Goal: Task Accomplishment & Management: Manage account settings

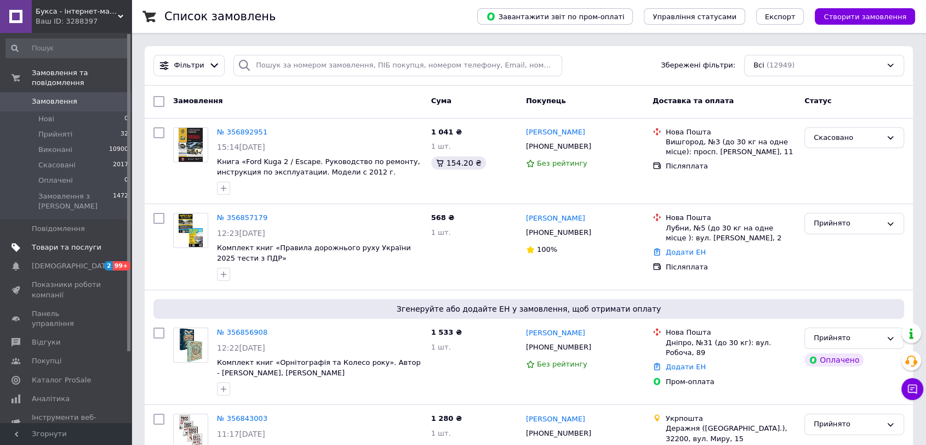
click at [79, 242] on span "Товари та послуги" at bounding box center [67, 247] width 70 height 10
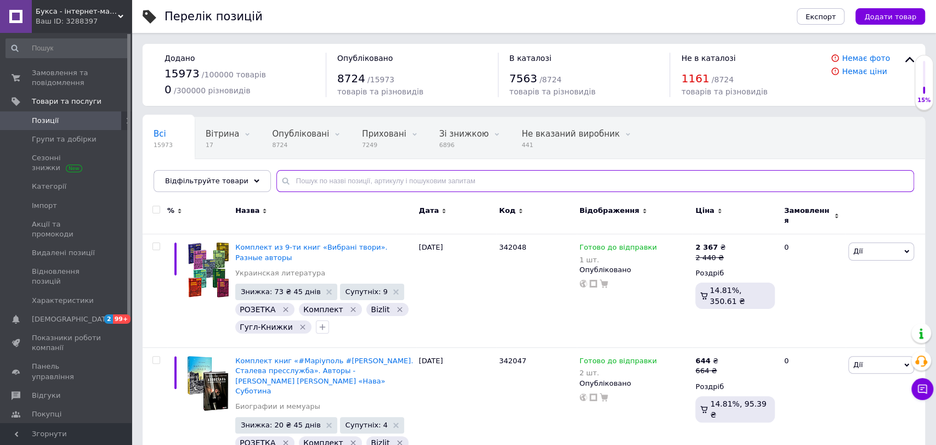
click at [390, 181] on input "text" at bounding box center [595, 181] width 638 height 22
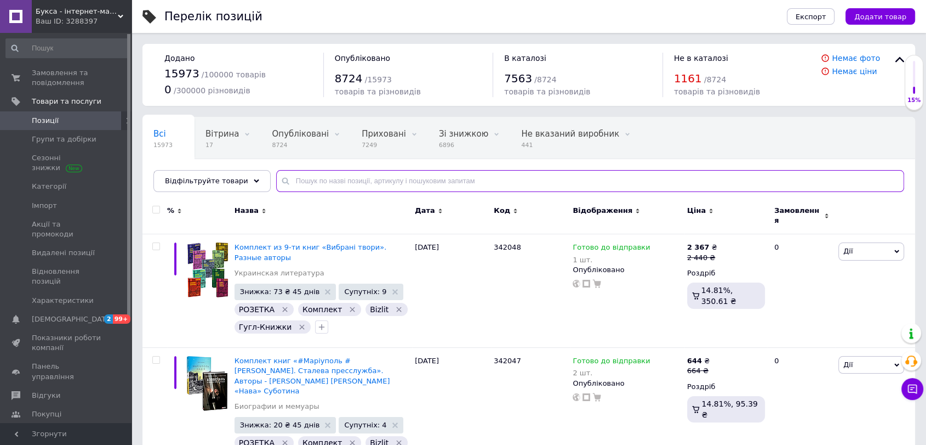
paste input "Коли тобі 35+. Як завагітніти й народити дитину"
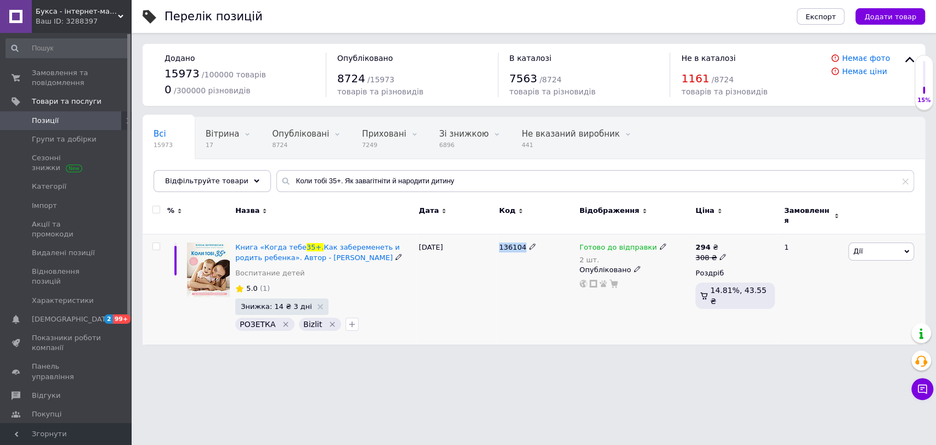
drag, startPoint x: 497, startPoint y: 242, endPoint x: 528, endPoint y: 255, distance: 34.1
click at [528, 255] on div "136104" at bounding box center [536, 289] width 80 height 110
copy div "136104"
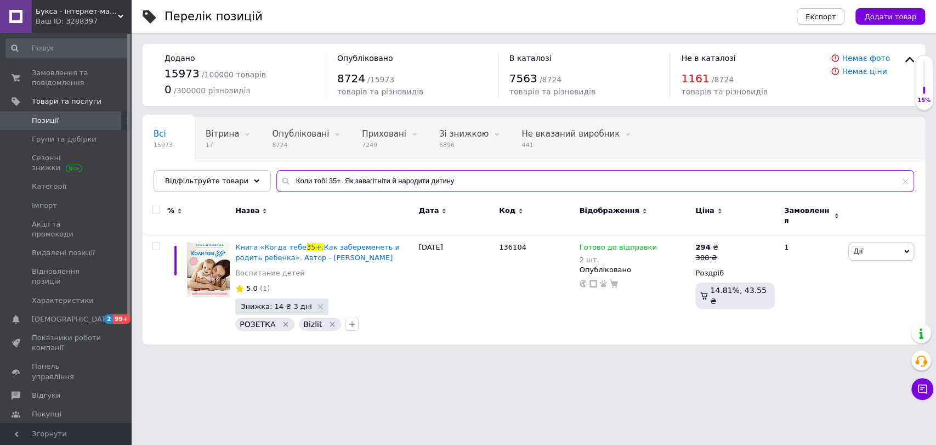
drag, startPoint x: 468, startPoint y: 177, endPoint x: 270, endPoint y: 181, distance: 198.5
click at [276, 181] on div "Коли тобі 35+. Як завагітніти й народити дитину" at bounding box center [595, 181] width 638 height 22
paste input "ві смужки на тесті. Ваші запитання і мої відповіді про вагітність"
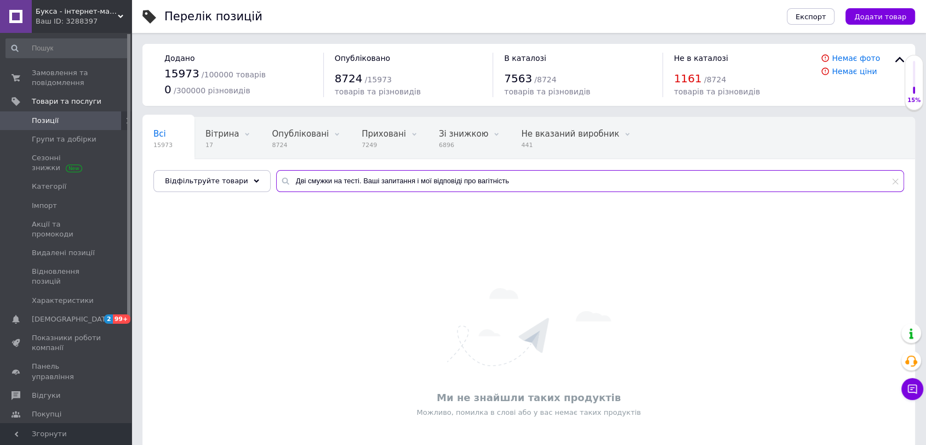
drag, startPoint x: 521, startPoint y: 180, endPoint x: 346, endPoint y: 175, distance: 174.4
click at [346, 175] on input "Дві смужки на тесті. Ваші запитання і мої відповіді про вагітність" at bounding box center [590, 181] width 628 height 22
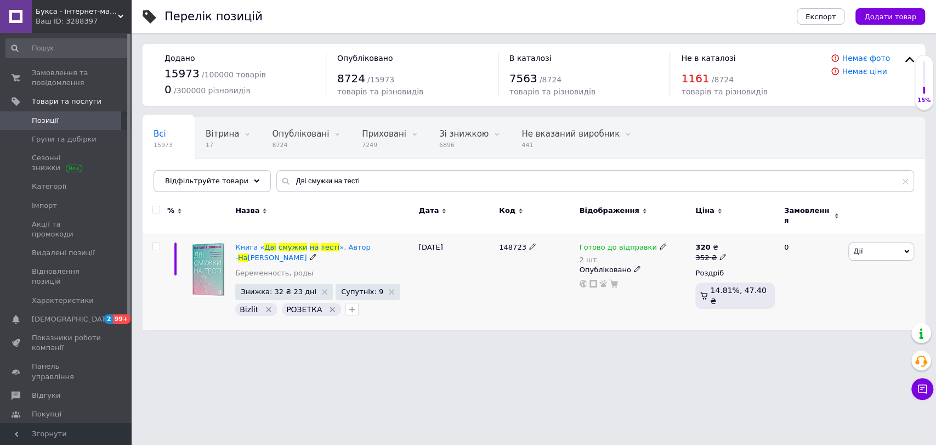
drag, startPoint x: 477, startPoint y: 242, endPoint x: 521, endPoint y: 253, distance: 45.2
click at [521, 253] on div "Книга « Дві смужки на тесті ». Автор - На талия [PERSON_NAME] Беременность, род…" at bounding box center [534, 281] width 782 height 95
copy div "148723"
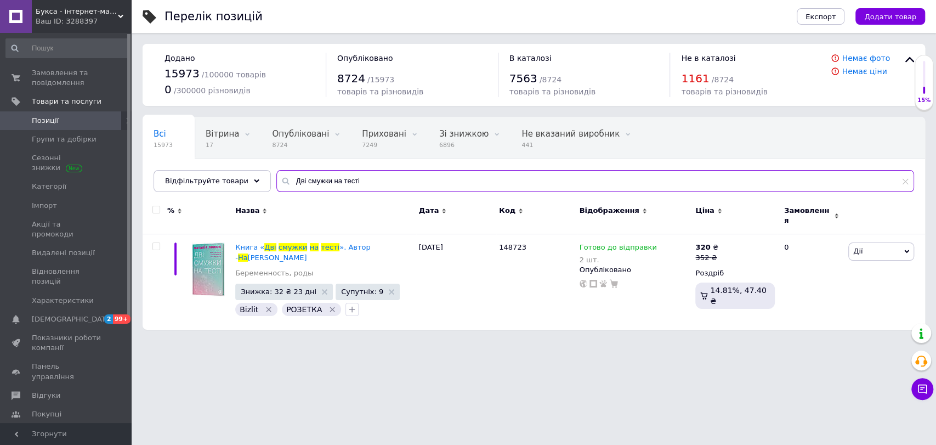
drag, startPoint x: 380, startPoint y: 181, endPoint x: 276, endPoint y: 178, distance: 104.2
click at [276, 178] on div "Дві смужки на тесті" at bounding box center [595, 181] width 638 height 22
paste input "ідроджені пологи. Книга про те, якими можуть і повинні бути пологи"
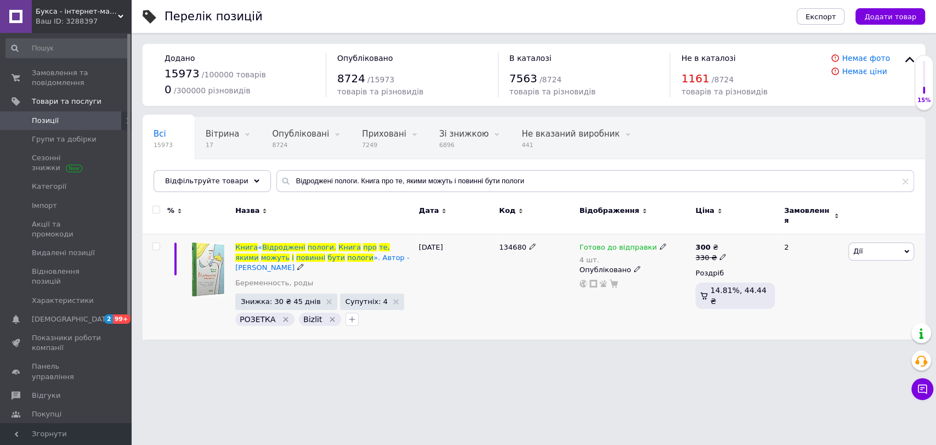
drag, startPoint x: 489, startPoint y: 242, endPoint x: 537, endPoint y: 256, distance: 50.3
click at [537, 256] on div "Книга « Відроджені пологи. Книга про те, якими можуть і повинні бути пологи ». …" at bounding box center [534, 286] width 782 height 105
copy div "134680"
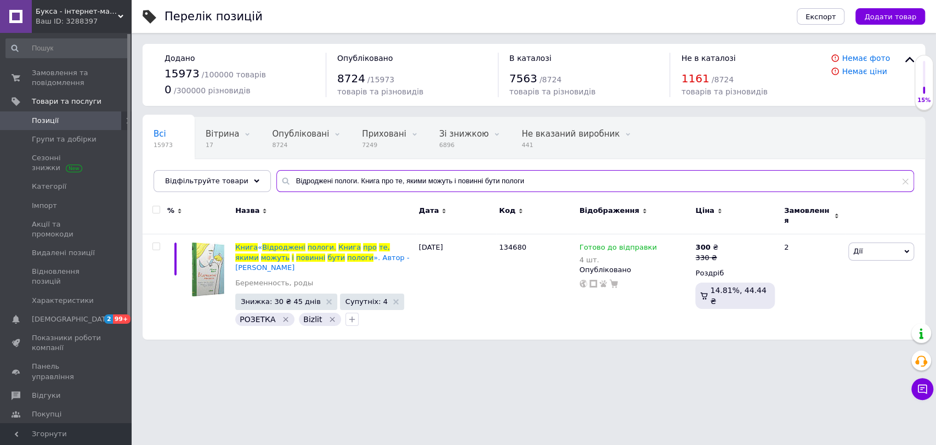
drag, startPoint x: 526, startPoint y: 184, endPoint x: 257, endPoint y: 183, distance: 269.2
click at [257, 183] on div "Всі 15973 Вітрина 17 Видалити Редагувати Опубліковані 8724 Видалити Редагувати …" at bounding box center [534, 154] width 782 height 75
paste input "136104"
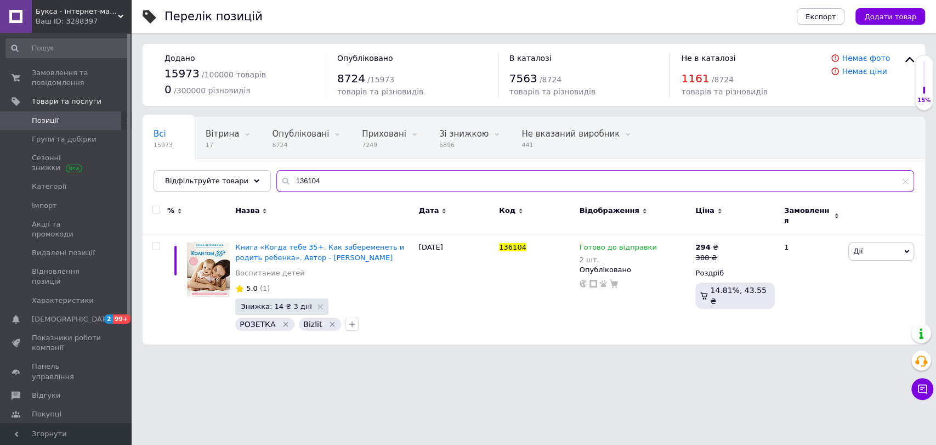
drag, startPoint x: 316, startPoint y: 181, endPoint x: 260, endPoint y: 179, distance: 55.9
click at [260, 179] on div "Всі 15973 Вітрина 17 Видалити Редагувати Опубліковані 8724 Видалити Редагувати …" at bounding box center [534, 154] width 782 height 75
paste input "48723"
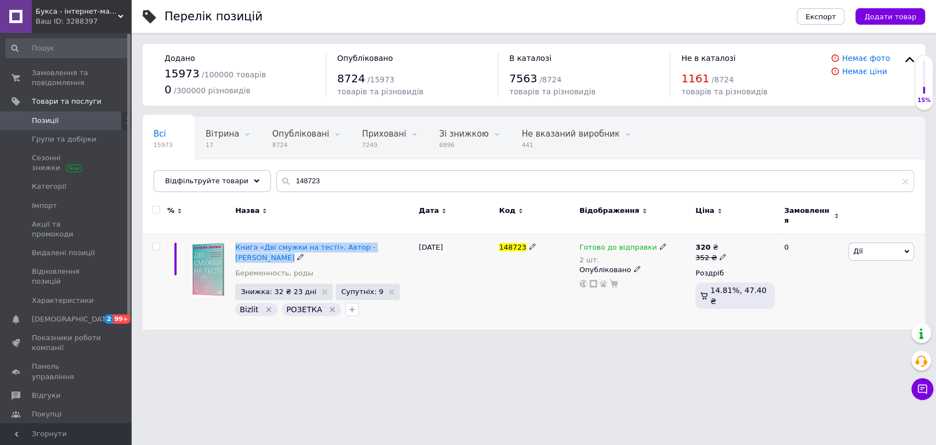
drag, startPoint x: 236, startPoint y: 232, endPoint x: 412, endPoint y: 236, distance: 176.0
click at [412, 236] on div "Книга «Дві смужки на тесті». Автор - [PERSON_NAME] Беременность, роды Знижка: 3…" at bounding box center [324, 281] width 184 height 95
copy span "Книга «Дві смужки на тесті». Автор - [PERSON_NAME]"
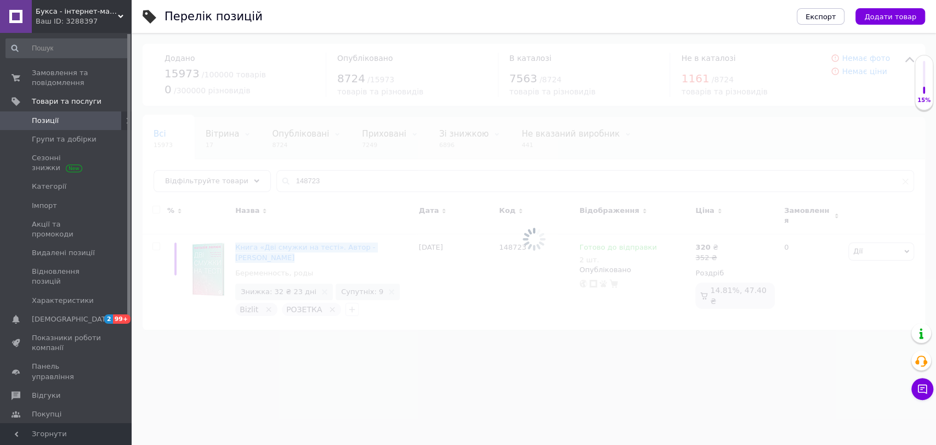
type input "136104"
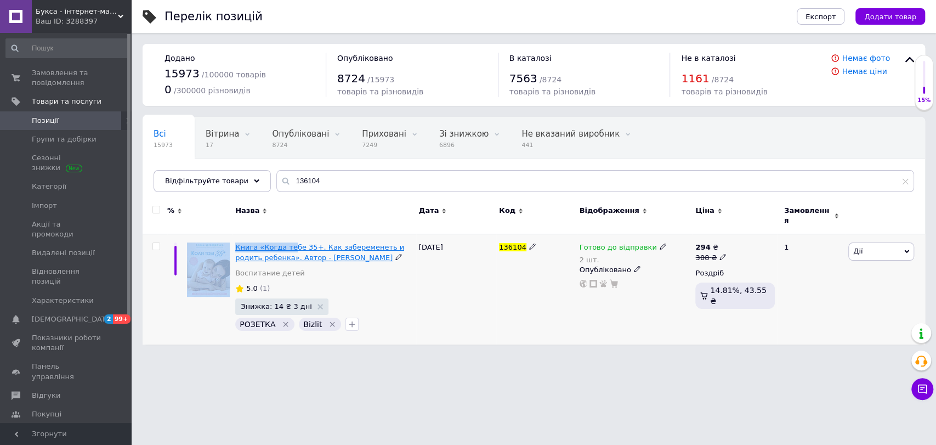
drag, startPoint x: 232, startPoint y: 231, endPoint x: 287, endPoint y: 243, distance: 55.5
click at [287, 243] on div "Книга «Когда тебе 35+. Как забеременеть и родить ребенка». Автор - [PERSON_NAME…" at bounding box center [534, 289] width 782 height 110
click at [408, 304] on div "Знижка: 14 ₴ 3 дні РОЗЕТКА   Bizlit" at bounding box center [324, 315] width 178 height 35
click at [261, 243] on span "Книга «Когда тебе 35+. Как забеременеть и родить ребенка». Автор - [PERSON_NAME]" at bounding box center [319, 252] width 169 height 18
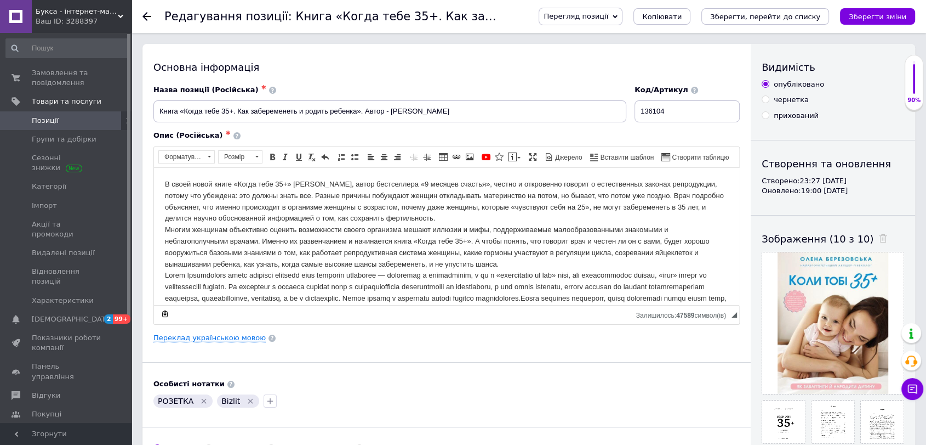
click at [236, 340] on link "Переклад українською мовою" at bounding box center [209, 337] width 112 height 9
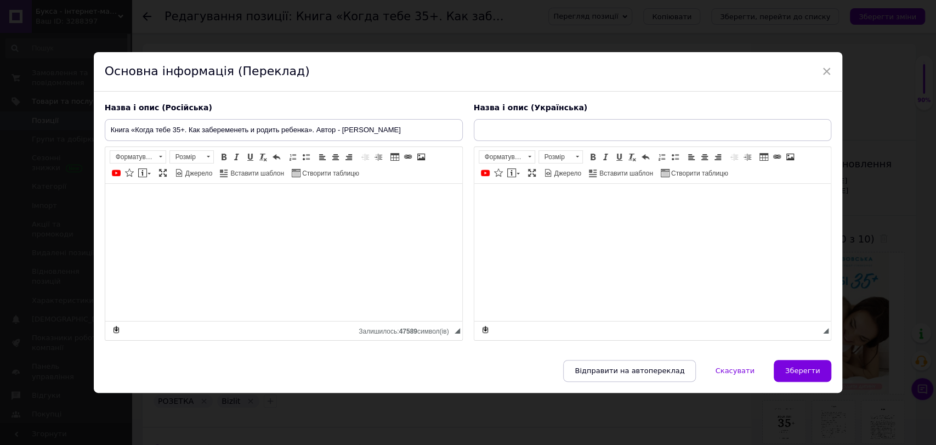
type input "Книга «Коли тобі 35+. Як завагітніти й народити дитину». Автор - [PERSON_NAME]"
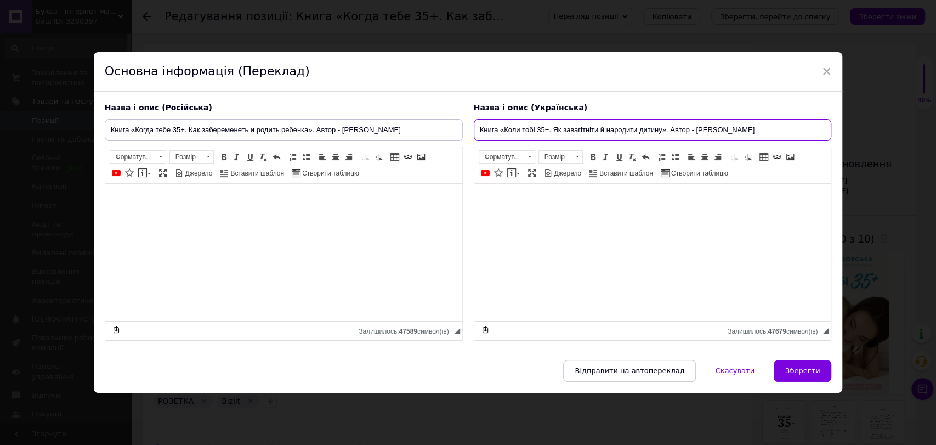
drag, startPoint x: 766, startPoint y: 131, endPoint x: 474, endPoint y: 131, distance: 292.7
click at [474, 131] on input "Книга «Коли тобі 35+. Як завагітніти й народити дитину». Автор - [PERSON_NAME]" at bounding box center [653, 130] width 358 height 22
click at [829, 70] on div "Основна інформація (Переклад)" at bounding box center [468, 71] width 749 height 39
click at [827, 70] on span "×" at bounding box center [827, 71] width 10 height 19
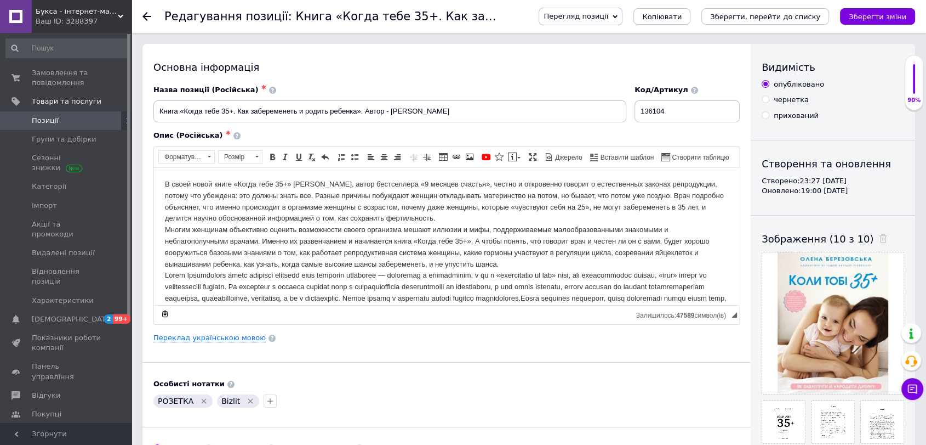
click at [150, 22] on div at bounding box center [154, 16] width 22 height 33
click at [149, 19] on icon at bounding box center [147, 16] width 9 height 9
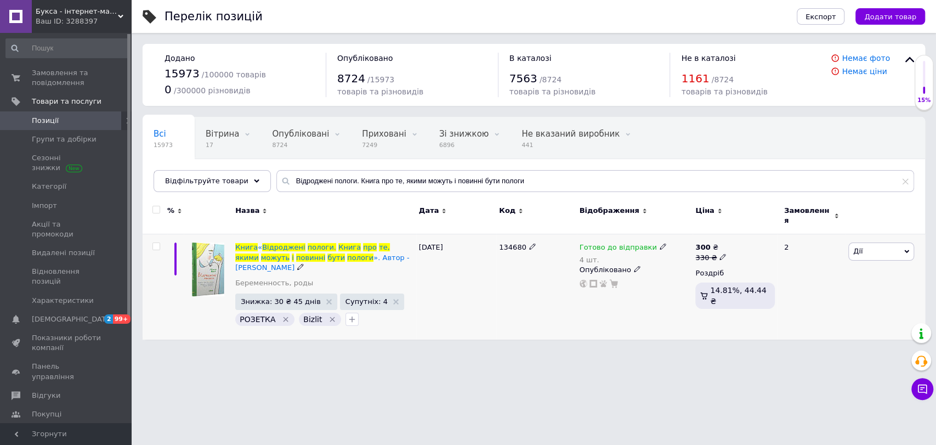
click at [470, 320] on div "[DATE]" at bounding box center [456, 286] width 80 height 105
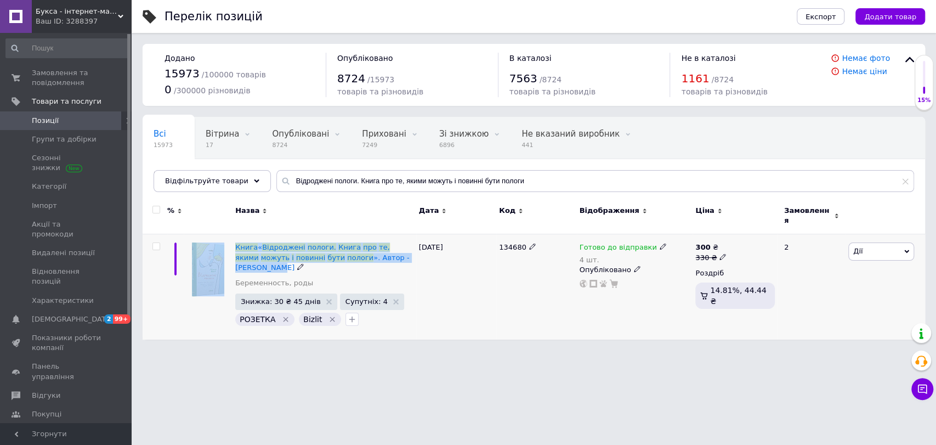
drag, startPoint x: 231, startPoint y: 236, endPoint x: 414, endPoint y: 251, distance: 183.2
click at [414, 251] on div "Книга « Відроджені пологи. Книга про те, якими можуть і повинні бути пологи ». …" at bounding box center [534, 286] width 782 height 105
copy div "Книга « Відроджені пологи. Книга про те, якими можуть і повинні бути пологи ». …"
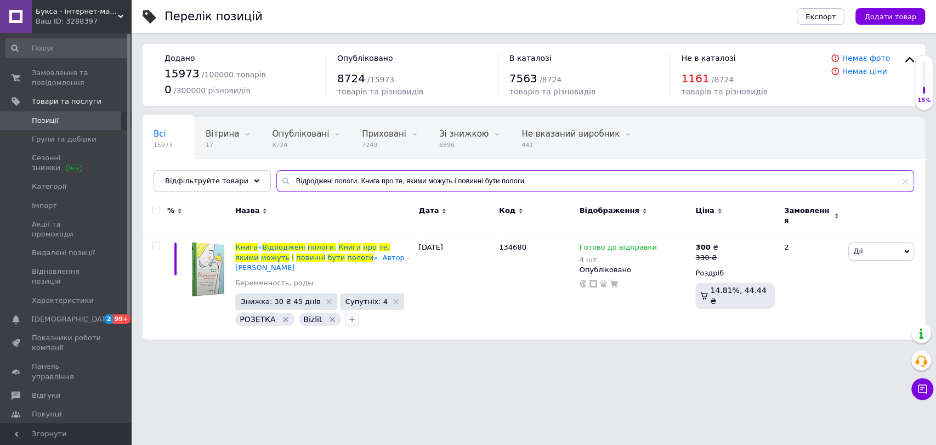
drag, startPoint x: 509, startPoint y: 184, endPoint x: 282, endPoint y: 184, distance: 226.4
click at [282, 184] on input "Відроджені пологи. Книга про те, якими можуть і повинні бути пологи" at bounding box center [595, 181] width 638 height 22
paste input "итячий садок. Що робити, якщо"
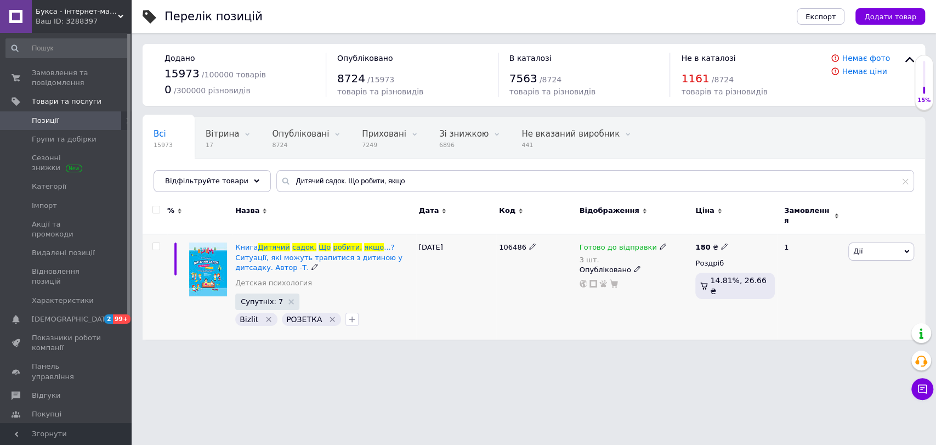
drag, startPoint x: 490, startPoint y: 242, endPoint x: 527, endPoint y: 251, distance: 38.8
click at [527, 251] on div "Книга Дитячий садок. Що робити, якщо ...? Ситуації, які можуть трапитися з дити…" at bounding box center [534, 286] width 782 height 105
copy div "106486"
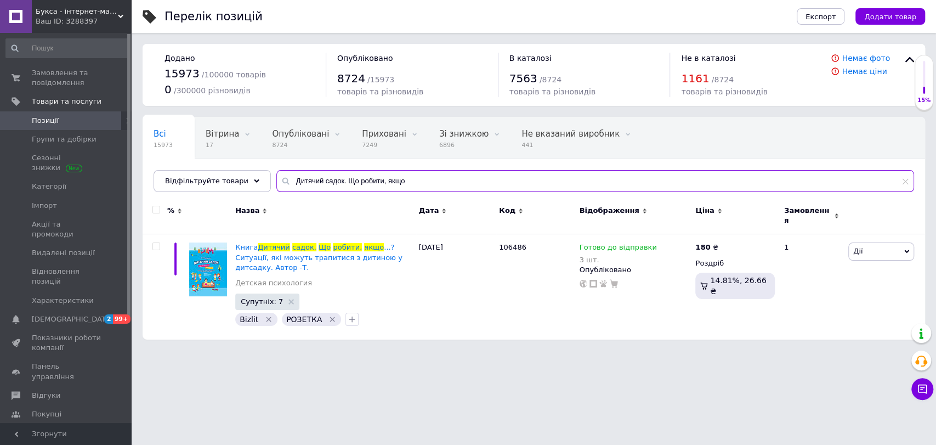
drag, startPoint x: 412, startPoint y: 181, endPoint x: 268, endPoint y: 179, distance: 144.7
click at [276, 179] on div "Дитячий садок. Що робити, якщо" at bounding box center [595, 181] width 638 height 22
paste input "ино, (не) плач! Батькам про дитячі сльози"
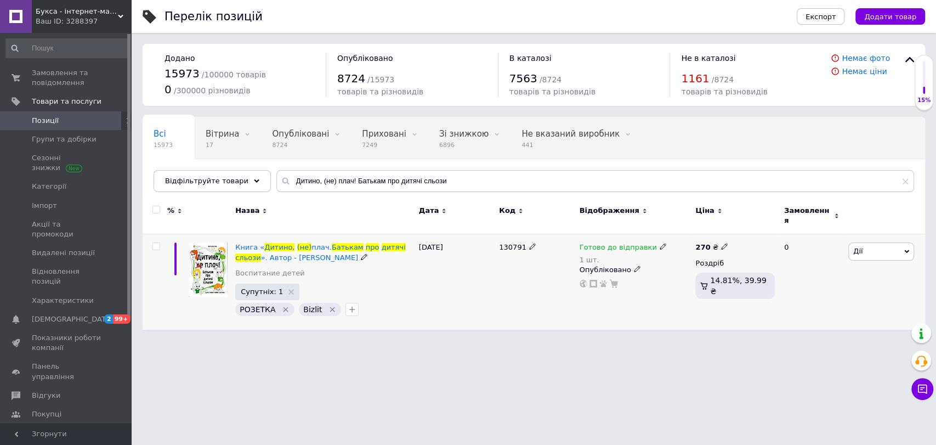
drag, startPoint x: 491, startPoint y: 243, endPoint x: 529, endPoint y: 249, distance: 38.8
click at [529, 249] on div "Книга « Дитино, (не) плач. Батькам про дитячі сльози ». Автор - [PERSON_NAME] В…" at bounding box center [534, 281] width 782 height 95
copy div "130791"
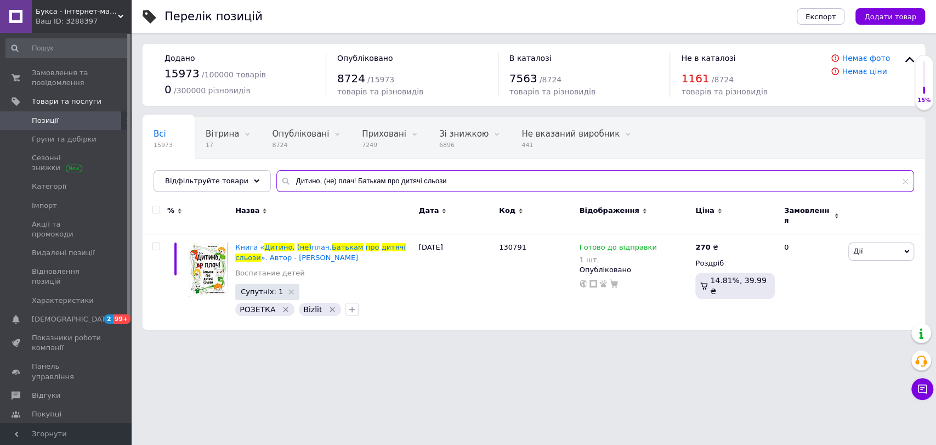
drag, startPoint x: 447, startPoint y: 179, endPoint x: 272, endPoint y: 177, distance: 175.4
click at [276, 177] on div "Дитино, (не) плач! Батькам про дитячі сльози" at bounding box center [595, 181] width 638 height 22
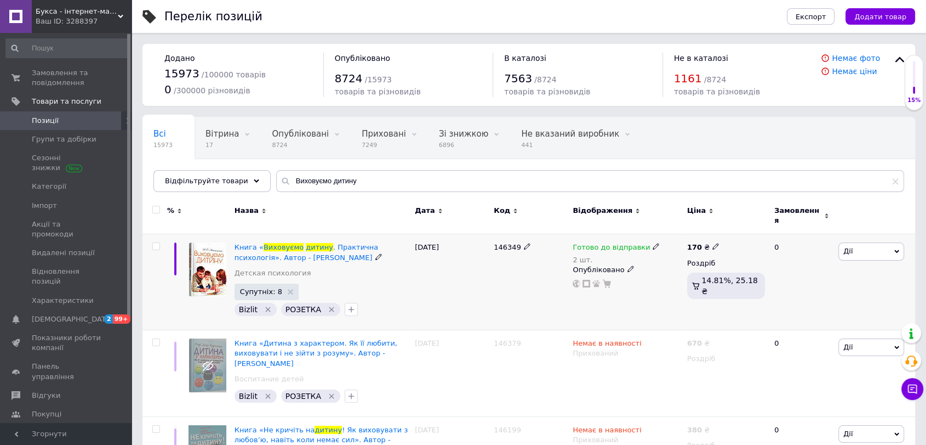
drag, startPoint x: 468, startPoint y: 243, endPoint x: 522, endPoint y: 260, distance: 56.9
click at [522, 260] on div "Книга « Виховуємо дитину . Практична психологія». Автор - [PERSON_NAME] Детская…" at bounding box center [529, 282] width 773 height 96
copy div "146349"
click at [473, 282] on div "[DATE]" at bounding box center [451, 282] width 79 height 96
drag, startPoint x: 234, startPoint y: 234, endPoint x: 315, endPoint y: 251, distance: 83.0
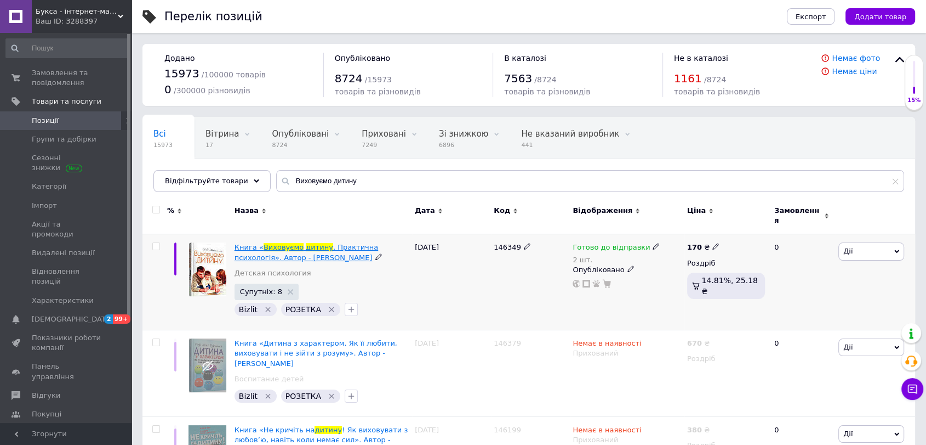
click at [315, 251] on div "Книга « Виховуємо дитину . Практична психологія». Автор - [PERSON_NAME] Детская…" at bounding box center [322, 282] width 180 height 96
copy span "Книга « Виховуємо дитину . Практична психологія». Автор - [PERSON_NAME]С"
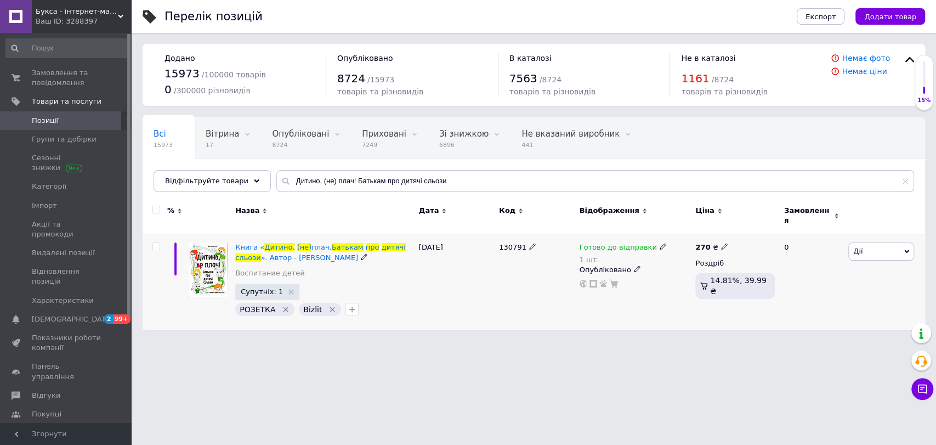
drag, startPoint x: 495, startPoint y: 245, endPoint x: 527, endPoint y: 255, distance: 34.2
click at [527, 255] on div "Книга « Дитино, (не) плач. Батькам про дитячі сльози ». Автор - [PERSON_NAME] В…" at bounding box center [534, 281] width 782 height 95
copy div "130791"
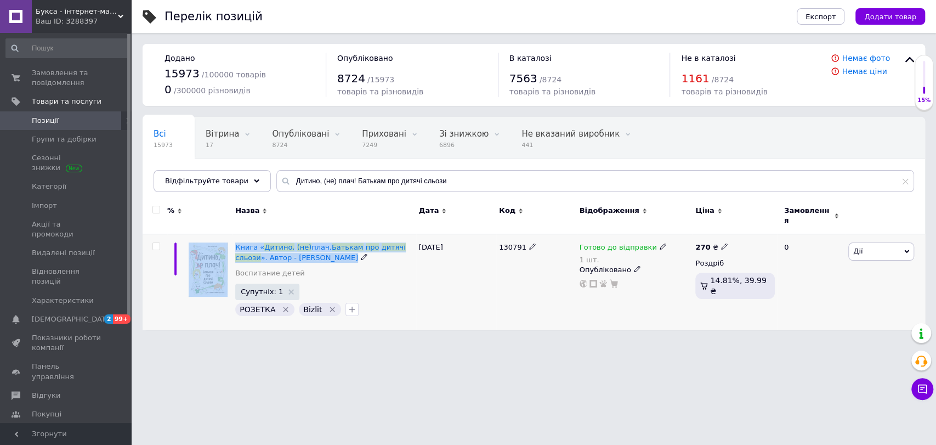
drag, startPoint x: 243, startPoint y: 237, endPoint x: 308, endPoint y: 247, distance: 65.0
click at [308, 247] on div "Книга « Дитино, (не) плач. Батькам про дитячі сльози ». Автор - [PERSON_NAME] В…" at bounding box center [534, 281] width 782 height 95
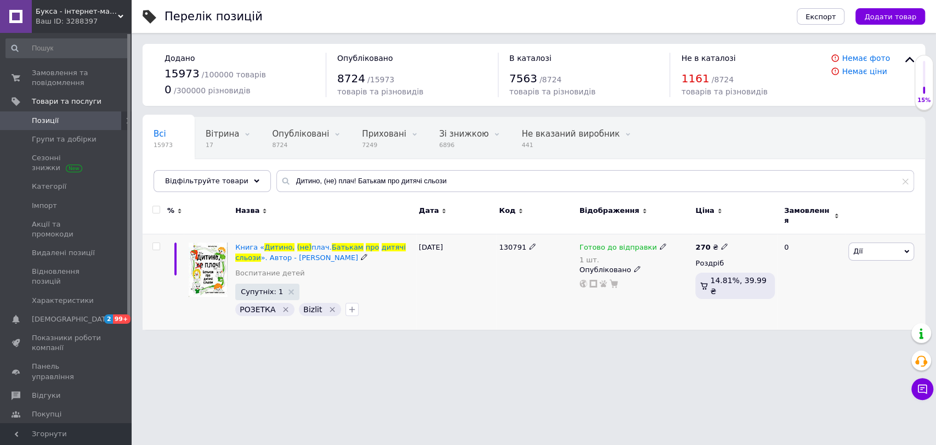
click at [349, 268] on div "Книга « Дитино, (не) плач. Батькам про дитячі сльози ». Автор - [PERSON_NAME] В…" at bounding box center [324, 262] width 178 height 41
drag, startPoint x: 235, startPoint y: 235, endPoint x: 301, endPoint y: 251, distance: 67.7
click at [301, 251] on div "Книга « Дитино, (не) плач. Батькам про дитячі сльози ». Автор - [PERSON_NAME] В…" at bounding box center [324, 281] width 184 height 95
type input "Дитячий садок. Що робити, якщо"
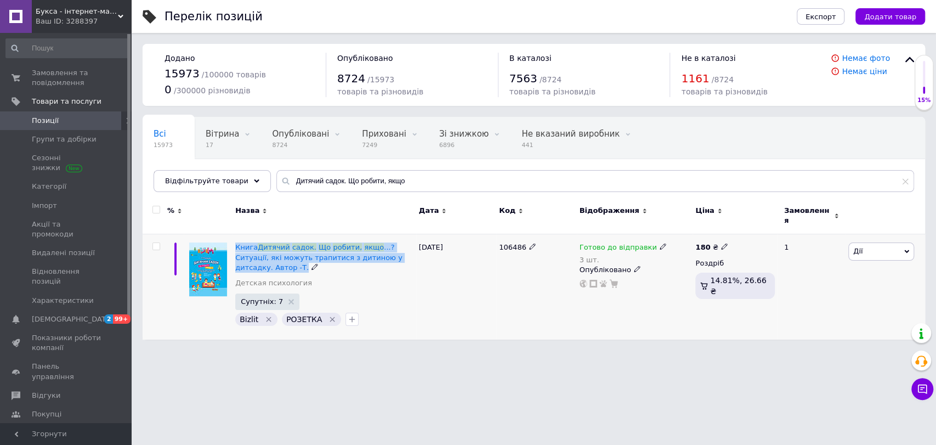
drag, startPoint x: 232, startPoint y: 233, endPoint x: 414, endPoint y: 255, distance: 182.8
click at [414, 255] on div "Книга Дитячий садок. Що робити, якщо ...? Ситуації, які можуть трапитися з дити…" at bounding box center [324, 286] width 184 height 105
click at [39, 120] on span "Позиції" at bounding box center [45, 121] width 27 height 10
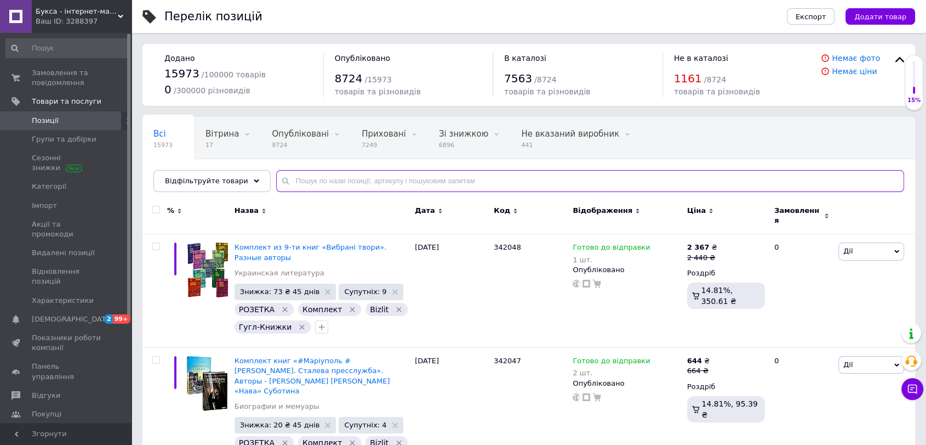
click at [315, 181] on input "text" at bounding box center [590, 181] width 628 height 22
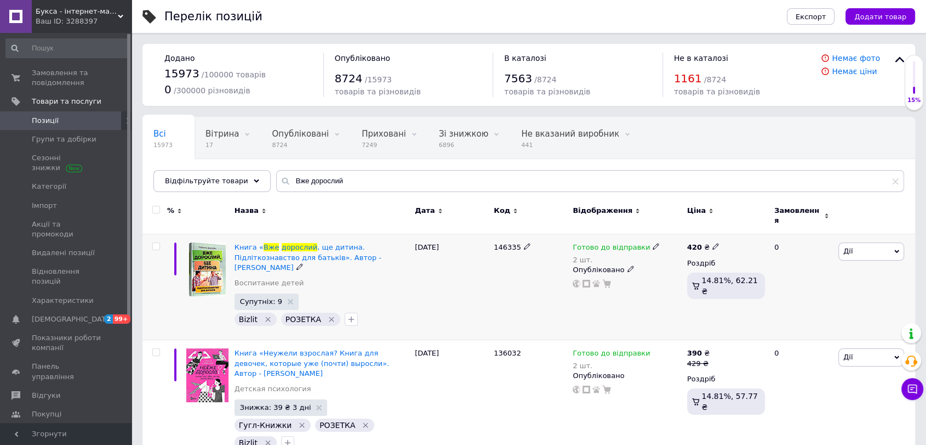
drag, startPoint x: 478, startPoint y: 245, endPoint x: 522, endPoint y: 253, distance: 44.6
click at [522, 253] on div "Книга « Вже дорослий , ще дитина. Підліткознавство для батьків». Автор - [PERSO…" at bounding box center [529, 287] width 773 height 106
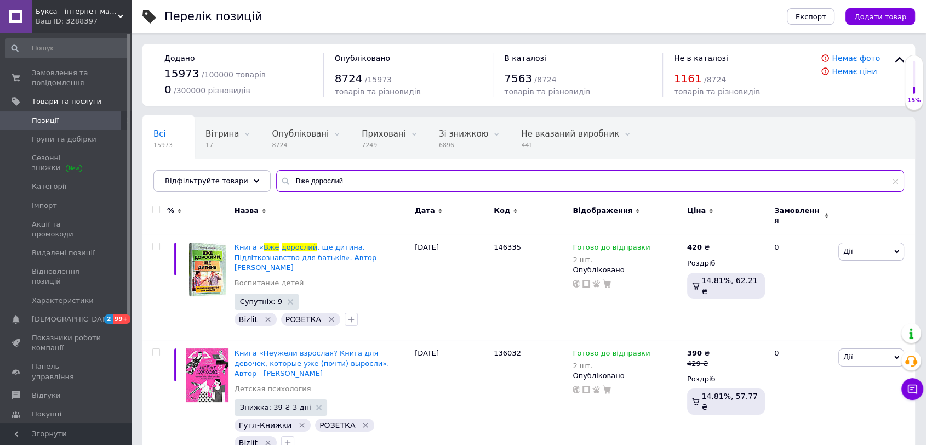
drag, startPoint x: 350, startPoint y: 181, endPoint x: 277, endPoint y: 179, distance: 72.9
click at [277, 179] on div "Вже дорослий" at bounding box center [590, 181] width 628 height 22
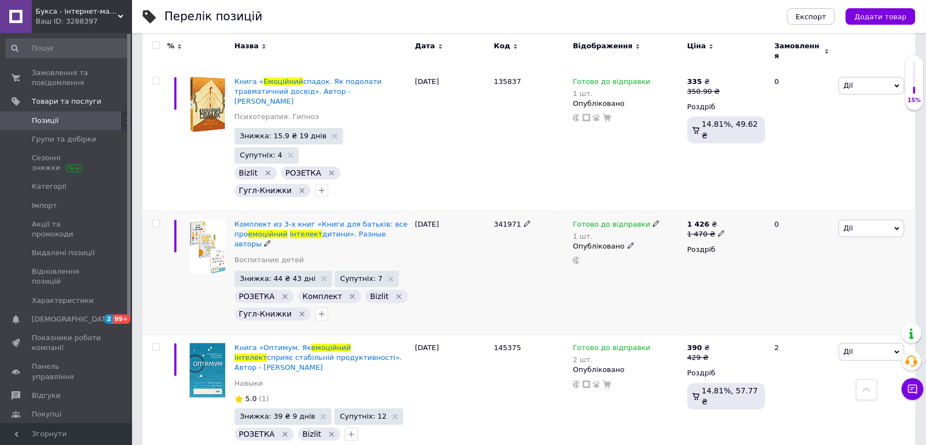
scroll to position [1015, 0]
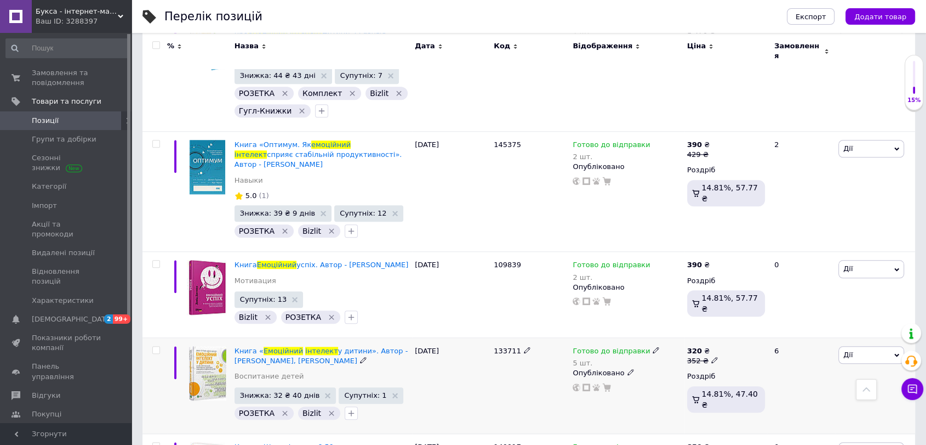
drag, startPoint x: 481, startPoint y: 289, endPoint x: 537, endPoint y: 294, distance: 56.2
click at [537, 338] on div "Книга « Емоційний інтелект у дитини». Автор - [PERSON_NAME], [PERSON_NAME] Восп…" at bounding box center [529, 386] width 773 height 96
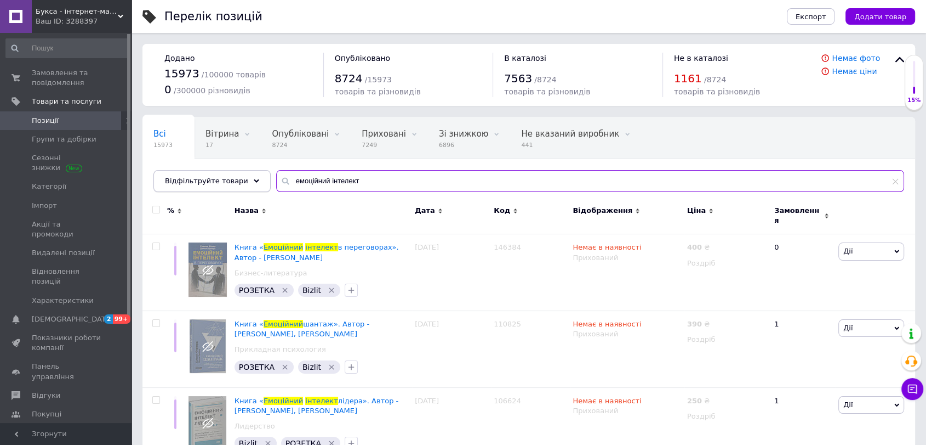
drag, startPoint x: 373, startPoint y: 179, endPoint x: 253, endPoint y: 179, distance: 120.1
click at [253, 179] on div "Відфільтруйте товари емоційний інтелект" at bounding box center [528, 181] width 751 height 22
paste input ""Недитячі" розмови. Як обговорювати з дитиною складні питання"
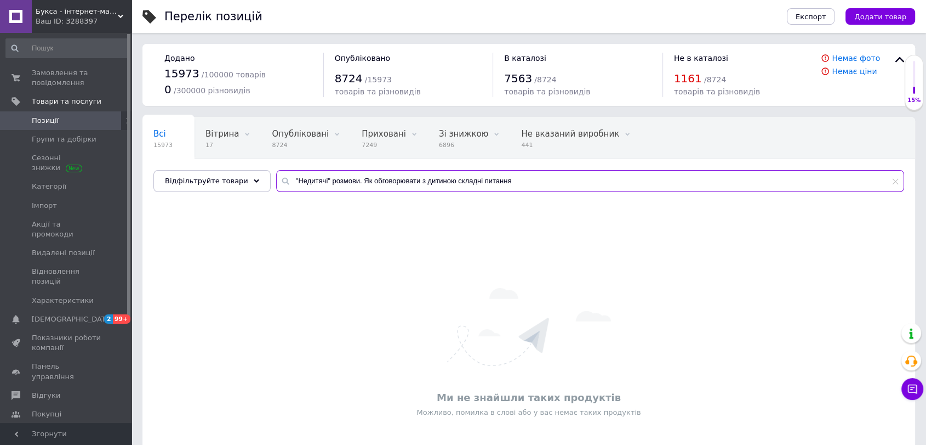
click at [285, 180] on input ""Недитячі" розмови. Як обговорювати з дитиною складні питання" at bounding box center [590, 181] width 628 height 22
click at [313, 179] on input "Недитячі" розмови. Як обговорювати з дитиною складні питання" at bounding box center [590, 181] width 628 height 22
drag, startPoint x: 525, startPoint y: 180, endPoint x: 346, endPoint y: 180, distance: 178.2
click at [346, 180] on input "Недитячі розмови. Як обговорювати з дитиною складні питання" at bounding box center [590, 181] width 628 height 22
type input "Недитячі розмови."
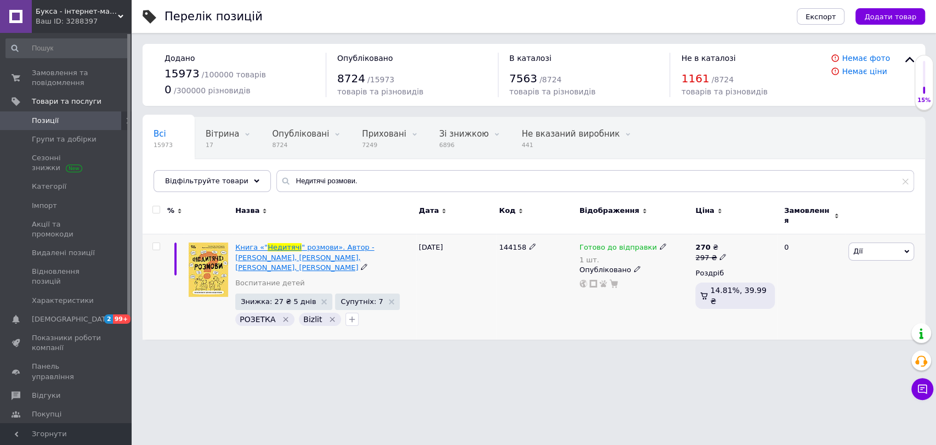
click at [355, 248] on span "" розмови». Автор - [PERSON_NAME], [PERSON_NAME], [PERSON_NAME], [PERSON_NAME]" at bounding box center [304, 257] width 139 height 28
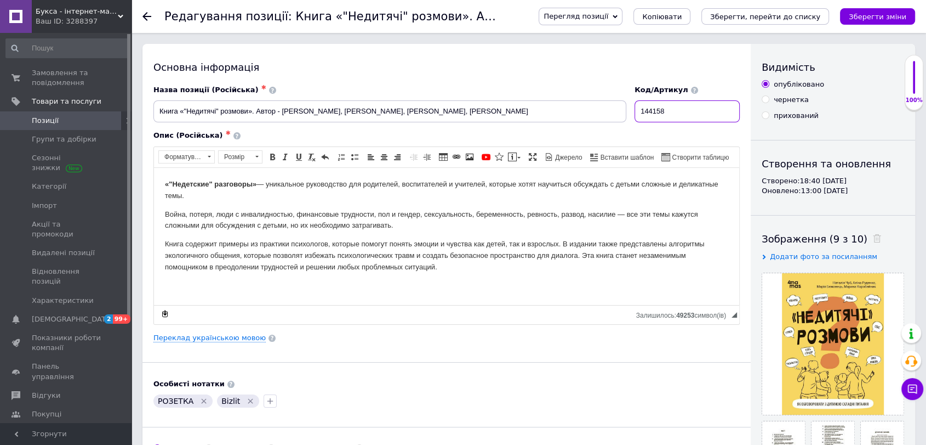
drag, startPoint x: 702, startPoint y: 111, endPoint x: 633, endPoint y: 116, distance: 69.2
click at [633, 116] on div "Назва позиції (Російська) ✱ Книга «"Недитячі" розмови». Автор - [PERSON_NAME], …" at bounding box center [447, 104] width 595 height 46
click at [149, 19] on icon at bounding box center [147, 16] width 9 height 9
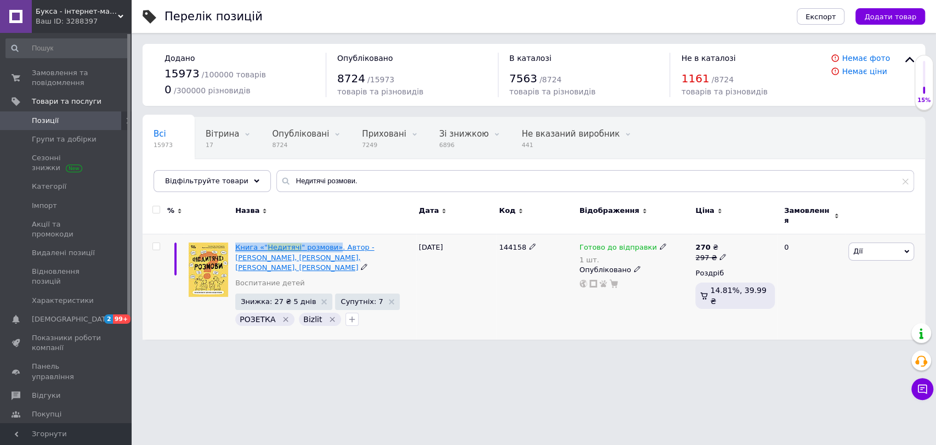
drag, startPoint x: 234, startPoint y: 232, endPoint x: 328, endPoint y: 238, distance: 93.9
click at [328, 238] on div "Книга «" Недитячі " розмови». Автор - [PERSON_NAME], [PERSON_NAME], [PERSON_NAM…" at bounding box center [324, 286] width 184 height 105
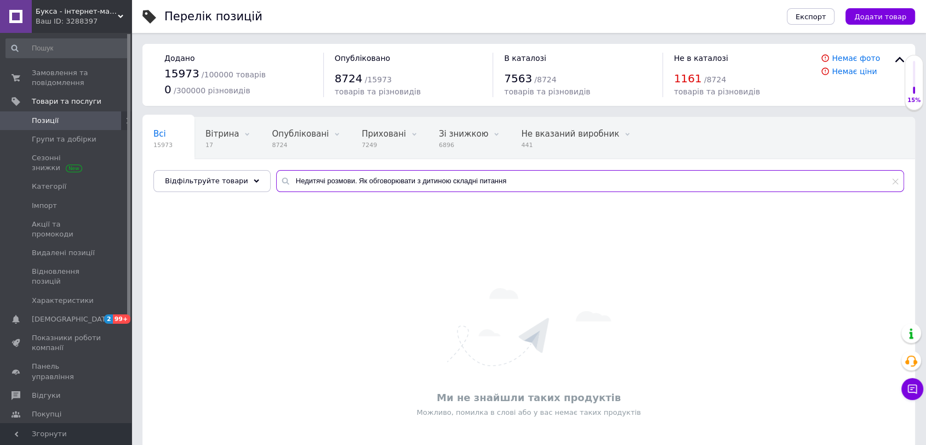
drag, startPoint x: 524, startPoint y: 187, endPoint x: 259, endPoint y: 183, distance: 264.8
click at [260, 183] on div "Всі 15973 Вітрина 17 Видалити Редагувати Опубліковані 8724 Видалити Редагувати …" at bounding box center [529, 154] width 773 height 75
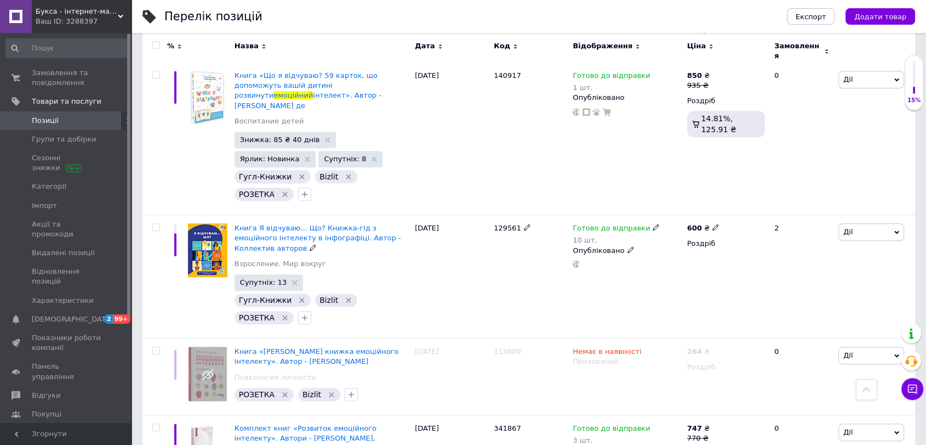
scroll to position [802, 0]
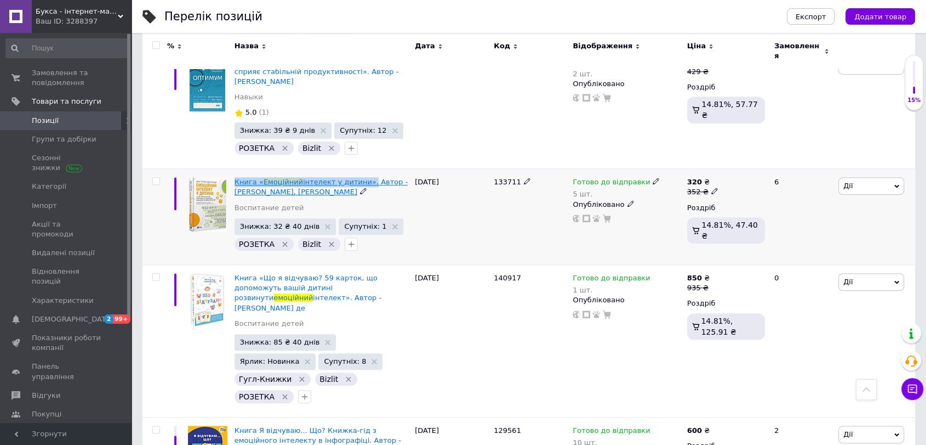
drag, startPoint x: 234, startPoint y: 135, endPoint x: 356, endPoint y: 145, distance: 122.1
click at [356, 169] on div "Книга « Емоційний інтелект у дитини». Автор - [PERSON_NAME], [PERSON_NAME] Восп…" at bounding box center [322, 217] width 180 height 96
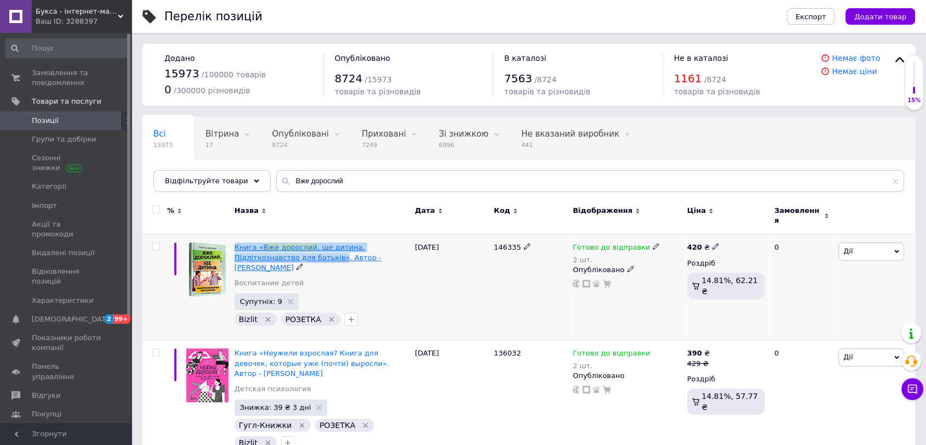
drag, startPoint x: 231, startPoint y: 232, endPoint x: 275, endPoint y: 252, distance: 47.8
click at [275, 252] on div "Книга « Вже дорослий , ще дитина. Підліткознавство для батьків». Автор - [PERSO…" at bounding box center [322, 287] width 180 height 106
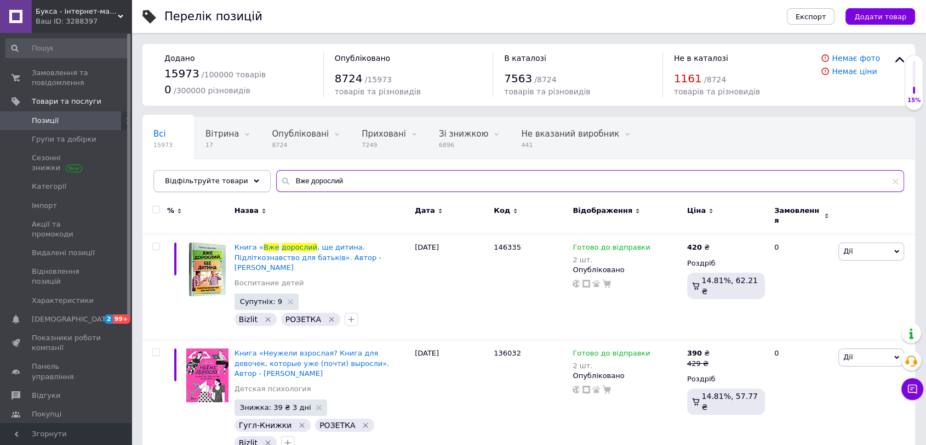
drag, startPoint x: 351, startPoint y: 184, endPoint x: 252, endPoint y: 183, distance: 99.2
click at [252, 183] on div "Відфільтруйте товари Вже дорослий" at bounding box center [528, 181] width 751 height 22
paste input "опомога вашій тривожній дитині. Покрокова інструкція для батьків"
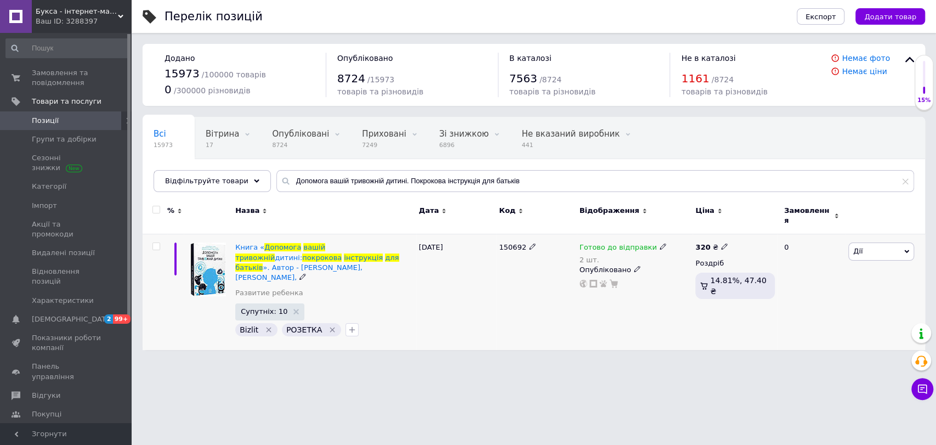
drag, startPoint x: 486, startPoint y: 241, endPoint x: 542, endPoint y: 264, distance: 60.3
click at [542, 264] on div "Книга « Допомога вашій тривожній дитині: покрокова інструкція для батьків ». Ав…" at bounding box center [534, 292] width 782 height 116
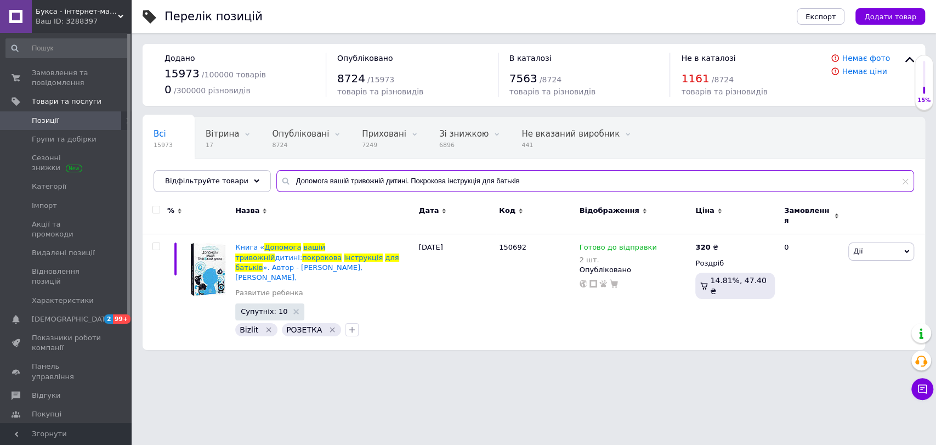
drag, startPoint x: 525, startPoint y: 177, endPoint x: 268, endPoint y: 177, distance: 257.7
click at [276, 177] on div "Допомога вашій тривожній дитині. Покрокова інструкція для батьків" at bounding box center [595, 181] width 638 height 22
paste input "моційний інтелект у дитини"
type input "Емоційний інтелект у дитини"
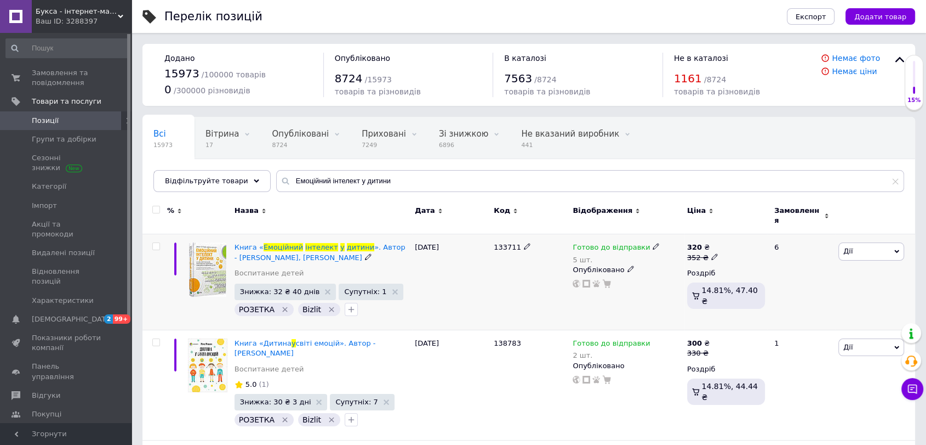
drag, startPoint x: 480, startPoint y: 238, endPoint x: 537, endPoint y: 253, distance: 58.4
click at [537, 253] on div "Книга « Емоційний інтелект у дитини ». Автор - [PERSON_NAME], [PERSON_NAME] Вос…" at bounding box center [529, 282] width 773 height 96
click at [43, 380] on link "Відгуки" at bounding box center [67, 395] width 135 height 19
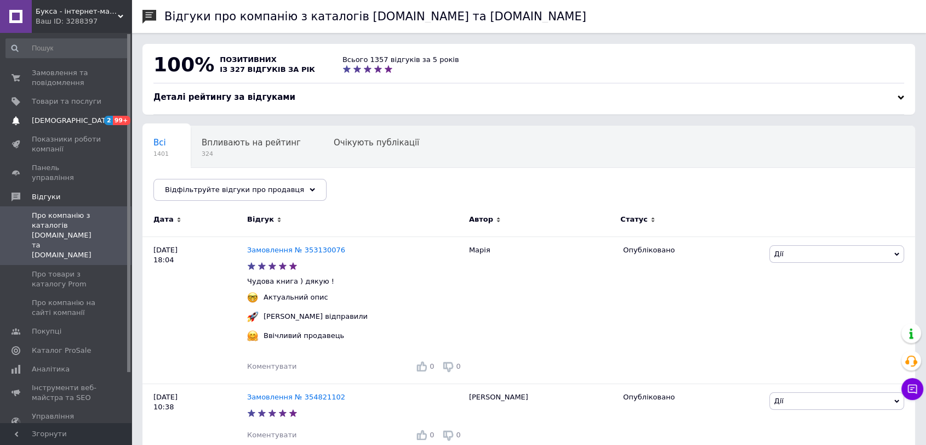
click at [69, 114] on link "[DEMOGRAPHIC_DATA] 2 99+" at bounding box center [67, 120] width 135 height 19
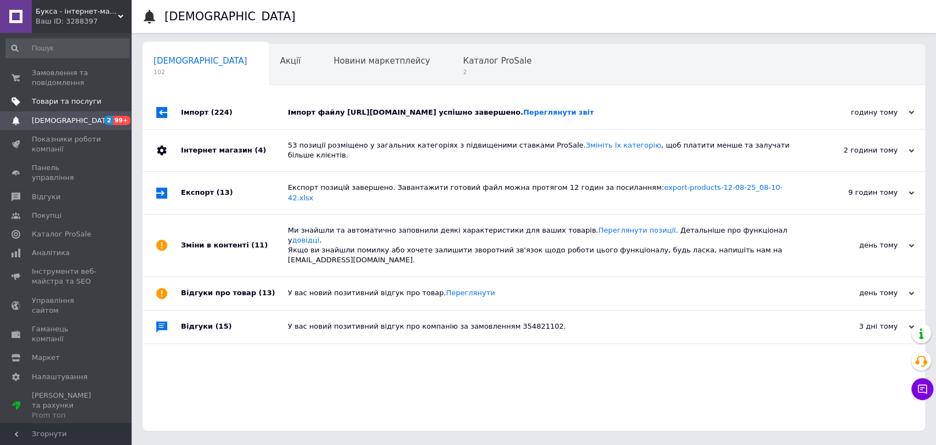
click at [53, 104] on span "Товари та послуги" at bounding box center [67, 101] width 70 height 10
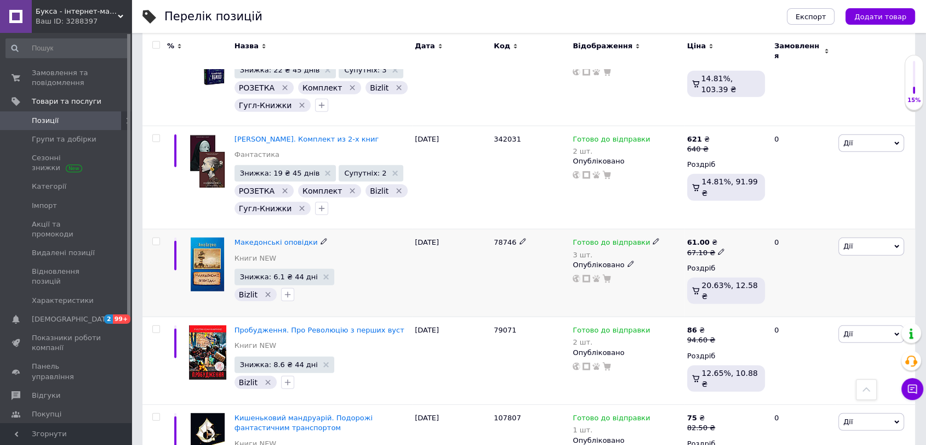
scroll to position [3249, 0]
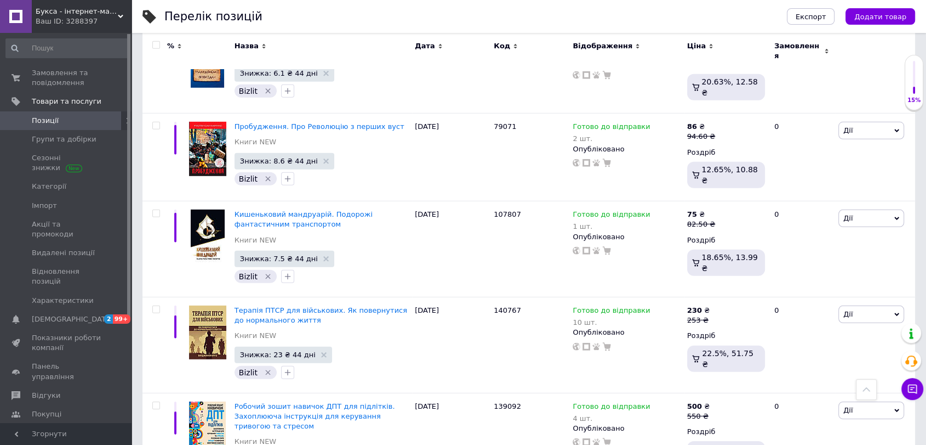
click at [104, 314] on span "2 99+" at bounding box center [116, 319] width 30 height 10
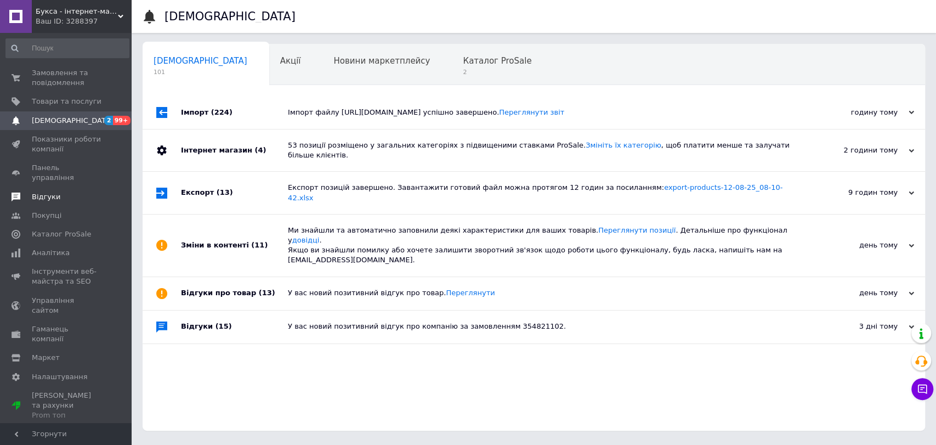
click at [62, 192] on span "Відгуки" at bounding box center [67, 197] width 70 height 10
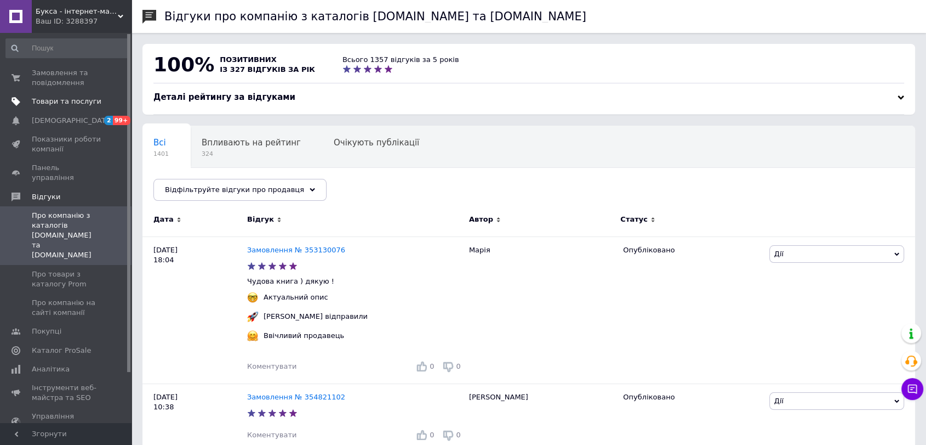
click at [44, 98] on span "Товари та послуги" at bounding box center [67, 101] width 70 height 10
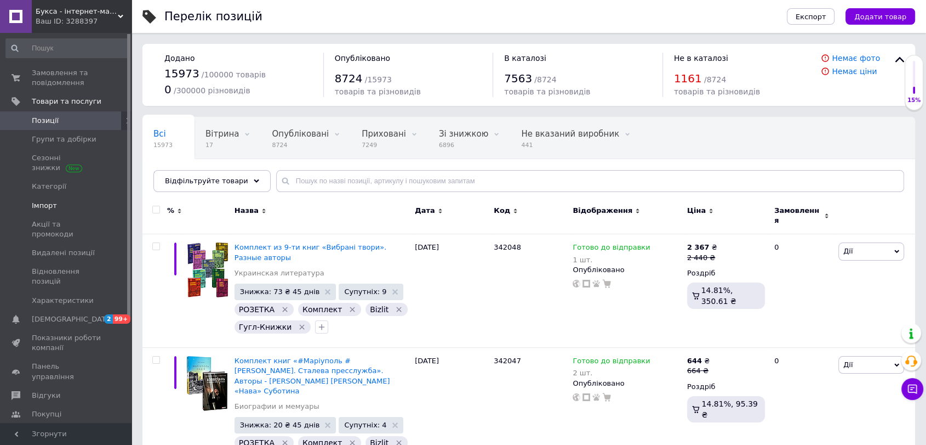
click at [70, 203] on span "Імпорт" at bounding box center [67, 206] width 70 height 10
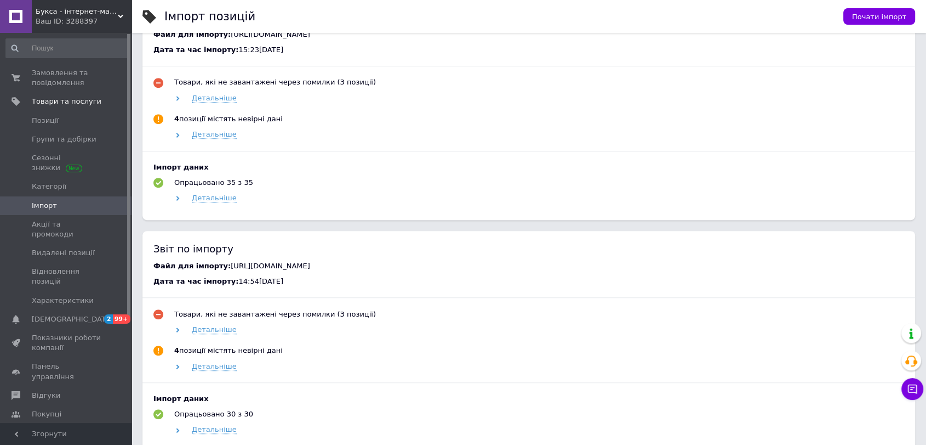
scroll to position [406, 0]
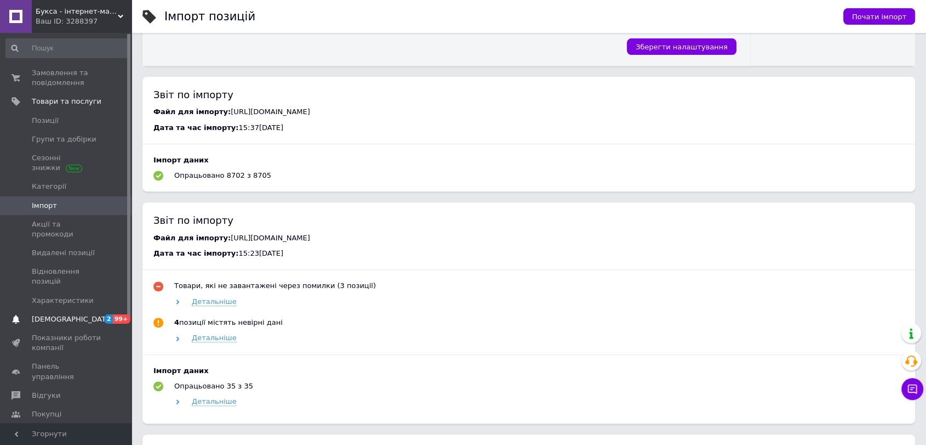
click at [64, 314] on span "[DEMOGRAPHIC_DATA]" at bounding box center [72, 319] width 81 height 10
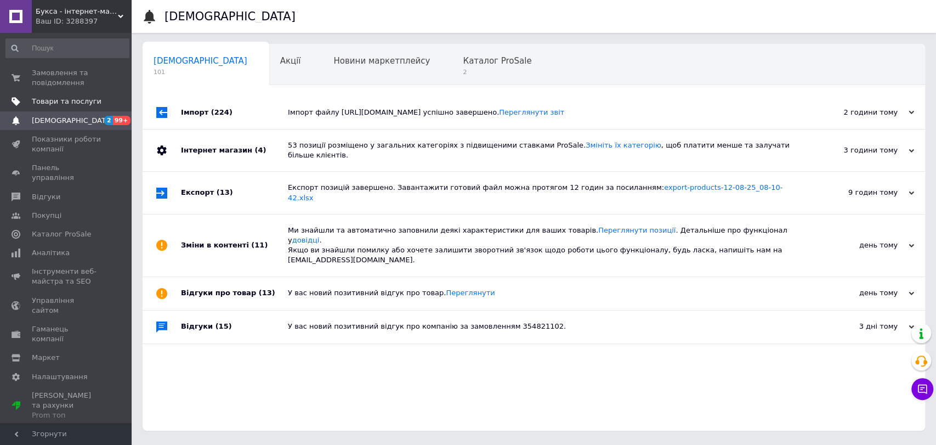
click at [106, 103] on span at bounding box center [116, 101] width 30 height 10
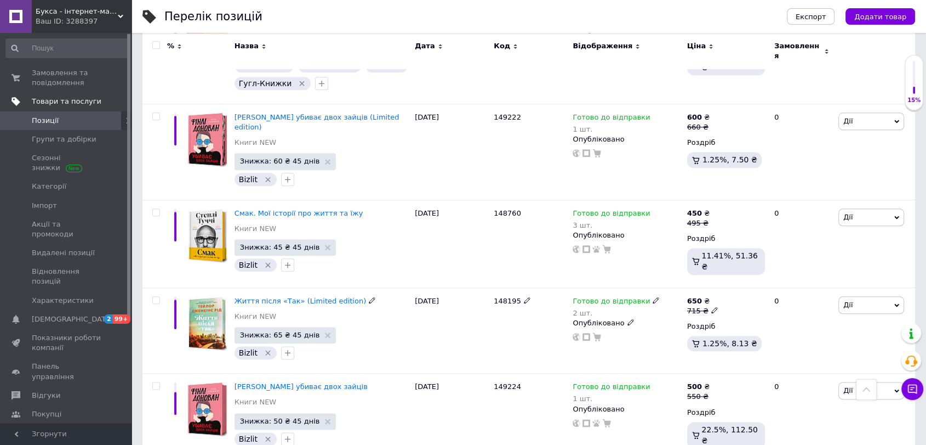
scroll to position [1015, 0]
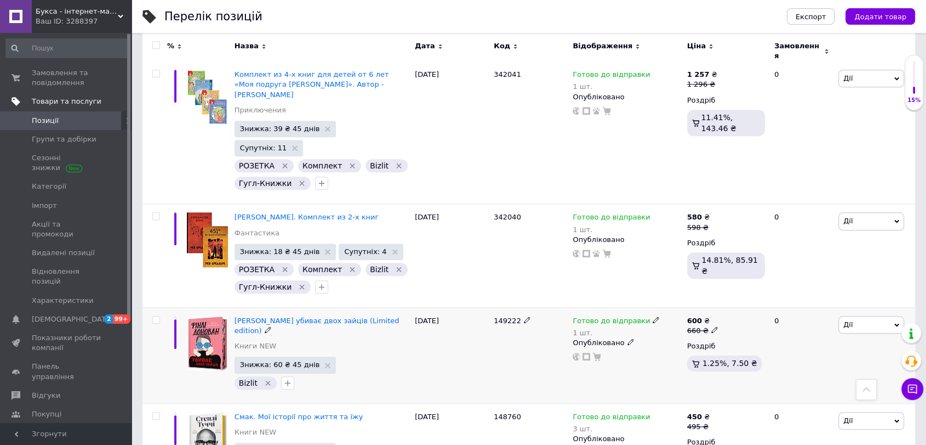
click at [156, 316] on input "checkbox" at bounding box center [155, 319] width 7 height 7
checkbox input "true"
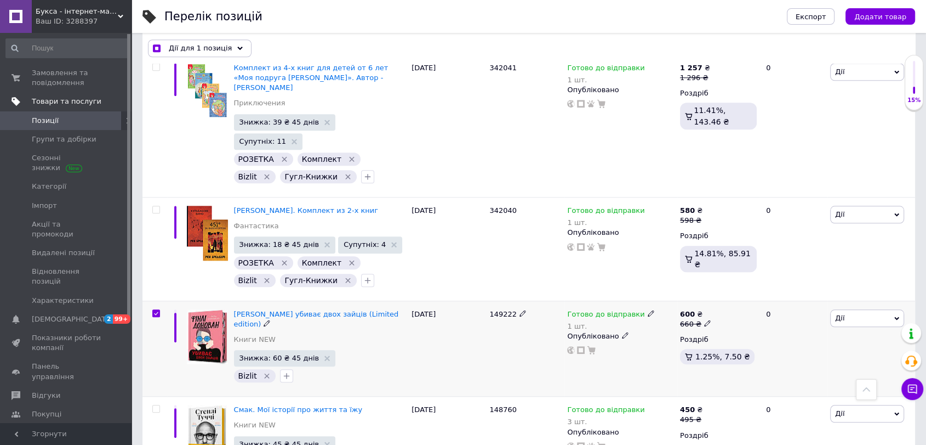
scroll to position [1014, 0]
click at [156, 380] on input "checkbox" at bounding box center [155, 409] width 7 height 7
checkbox input "true"
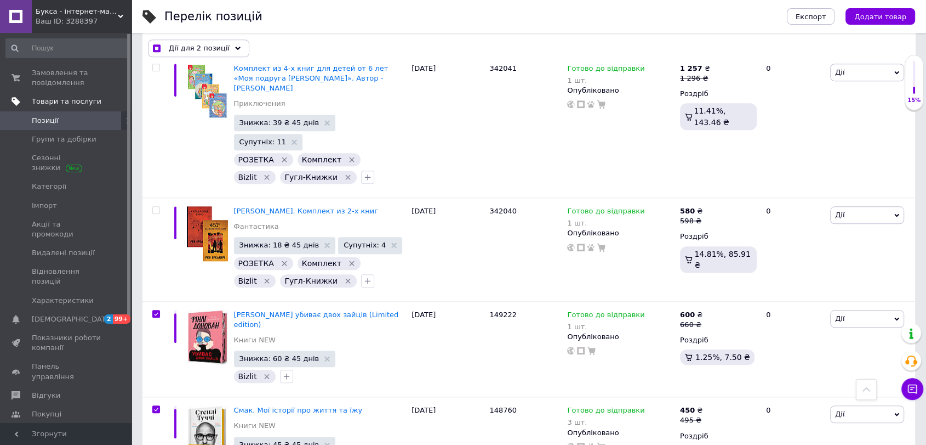
checkbox input "true"
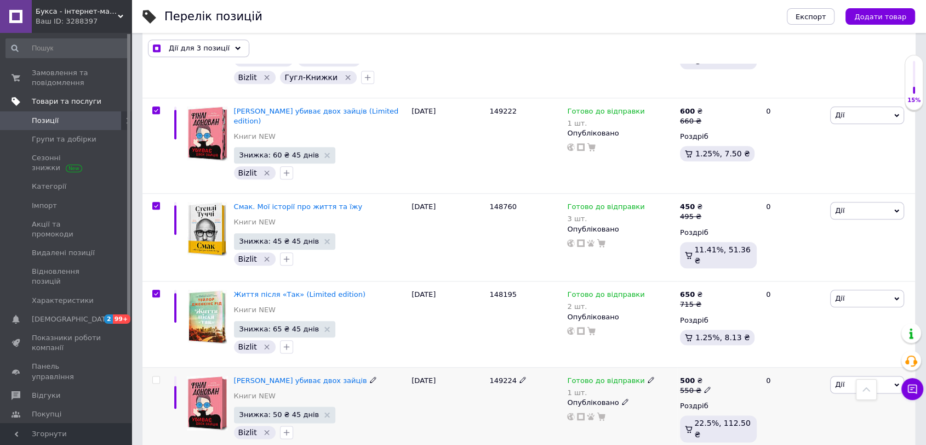
click at [157, 376] on input "checkbox" at bounding box center [155, 379] width 7 height 7
checkbox input "true"
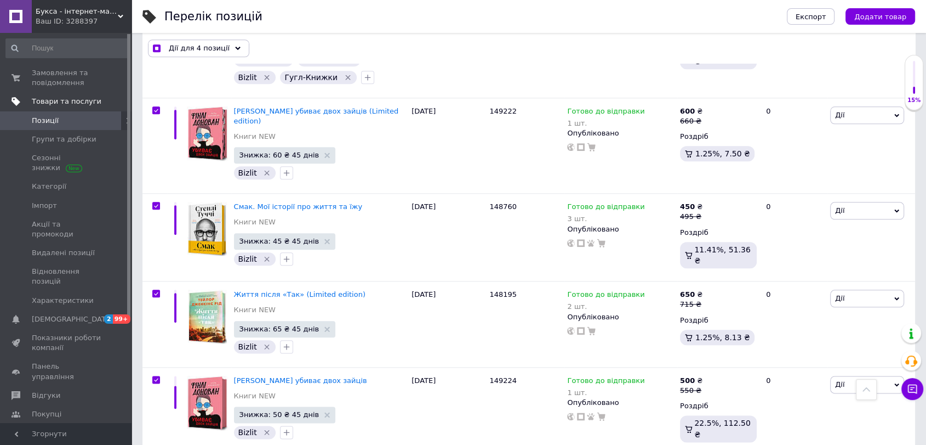
checkbox input "true"
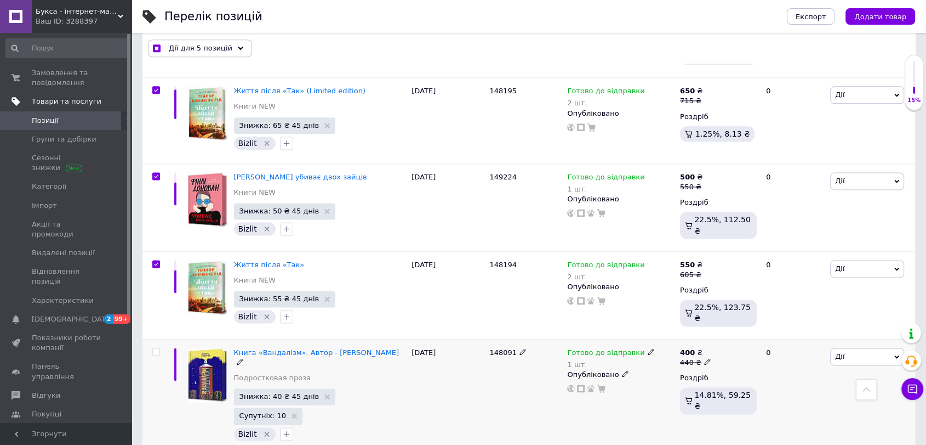
click at [156, 348] on input "checkbox" at bounding box center [155, 351] width 7 height 7
checkbox input "true"
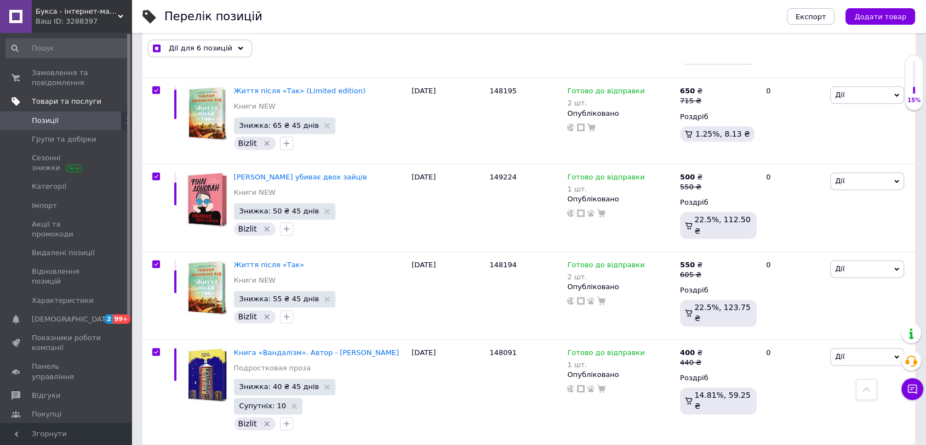
checkbox input "true"
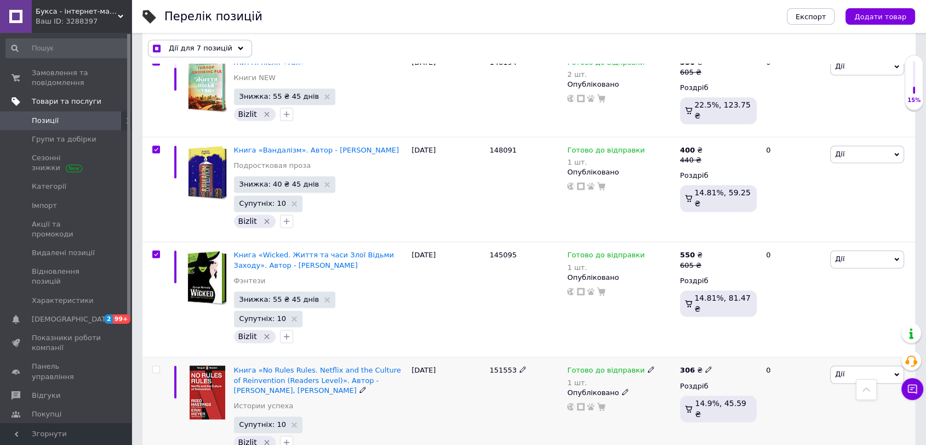
click at [158, 366] on input "checkbox" at bounding box center [155, 369] width 7 height 7
checkbox input "true"
click at [184, 53] on div "Дії для 8 позицій" at bounding box center [200, 48] width 104 height 18
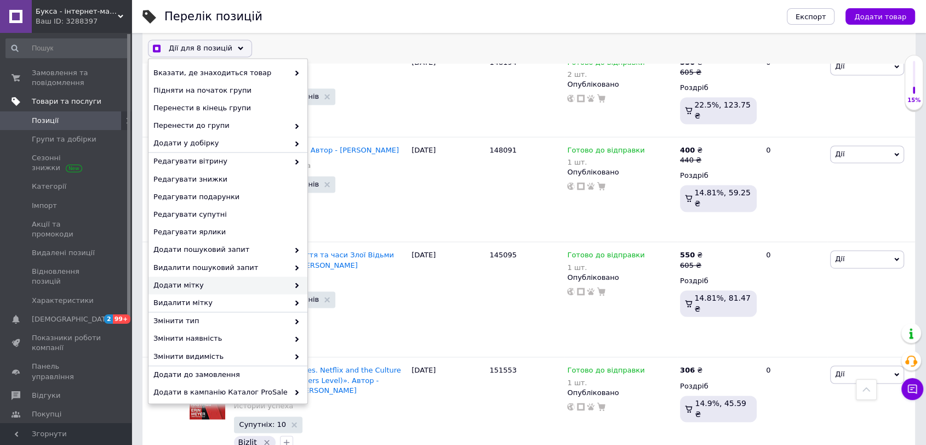
click at [266, 286] on span "Додати мітку" at bounding box center [220, 285] width 135 height 10
checkbox input "true"
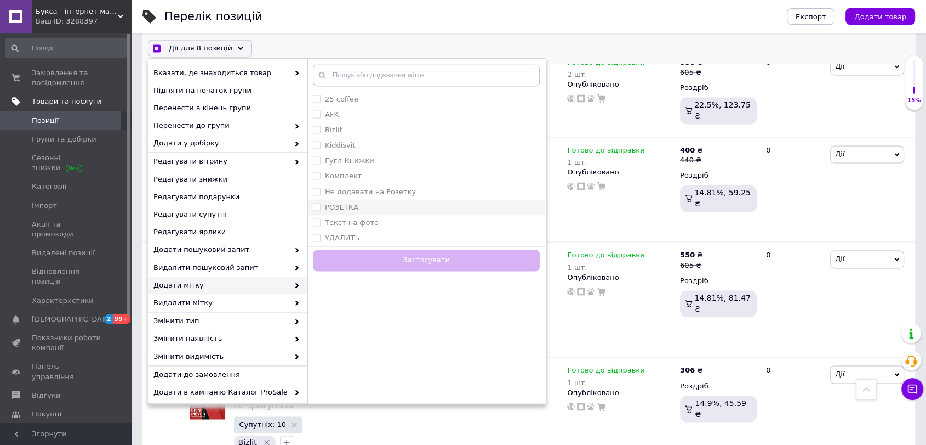
click at [364, 202] on div "РОЗЕТКА" at bounding box center [426, 207] width 227 height 10
checkbox input "true"
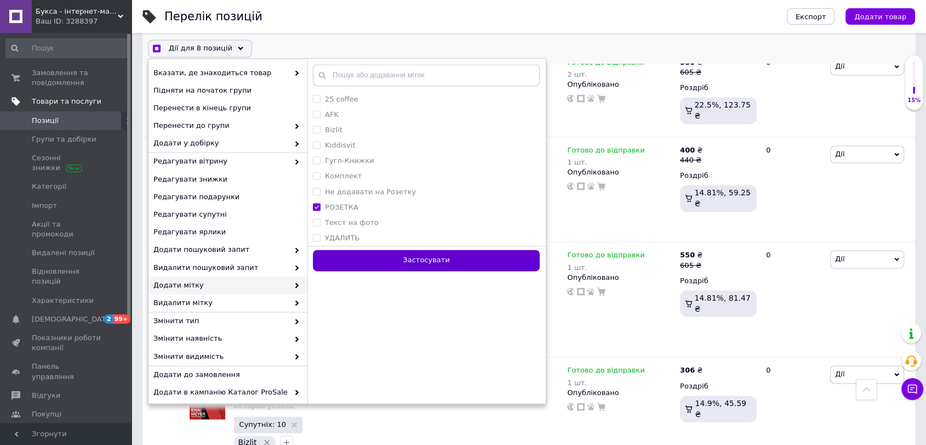
click at [407, 258] on button "Застосувати" at bounding box center [426, 259] width 227 height 21
checkbox input "false"
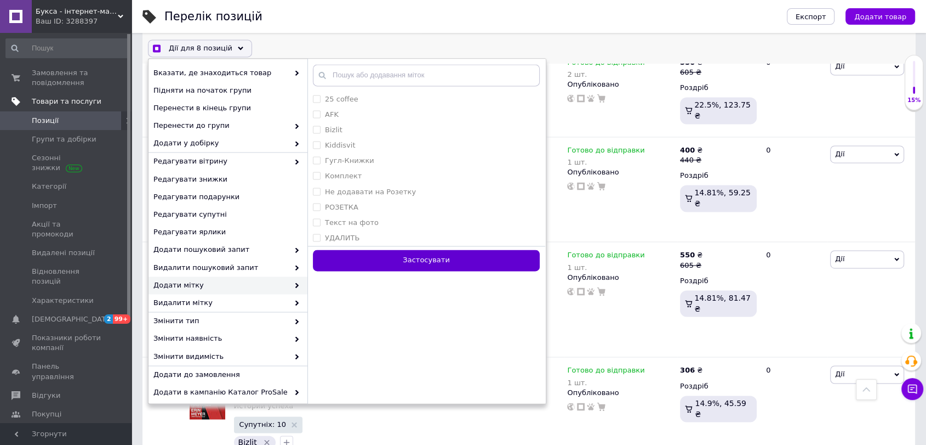
checkbox input "false"
